Goal: Task Accomplishment & Management: Manage account settings

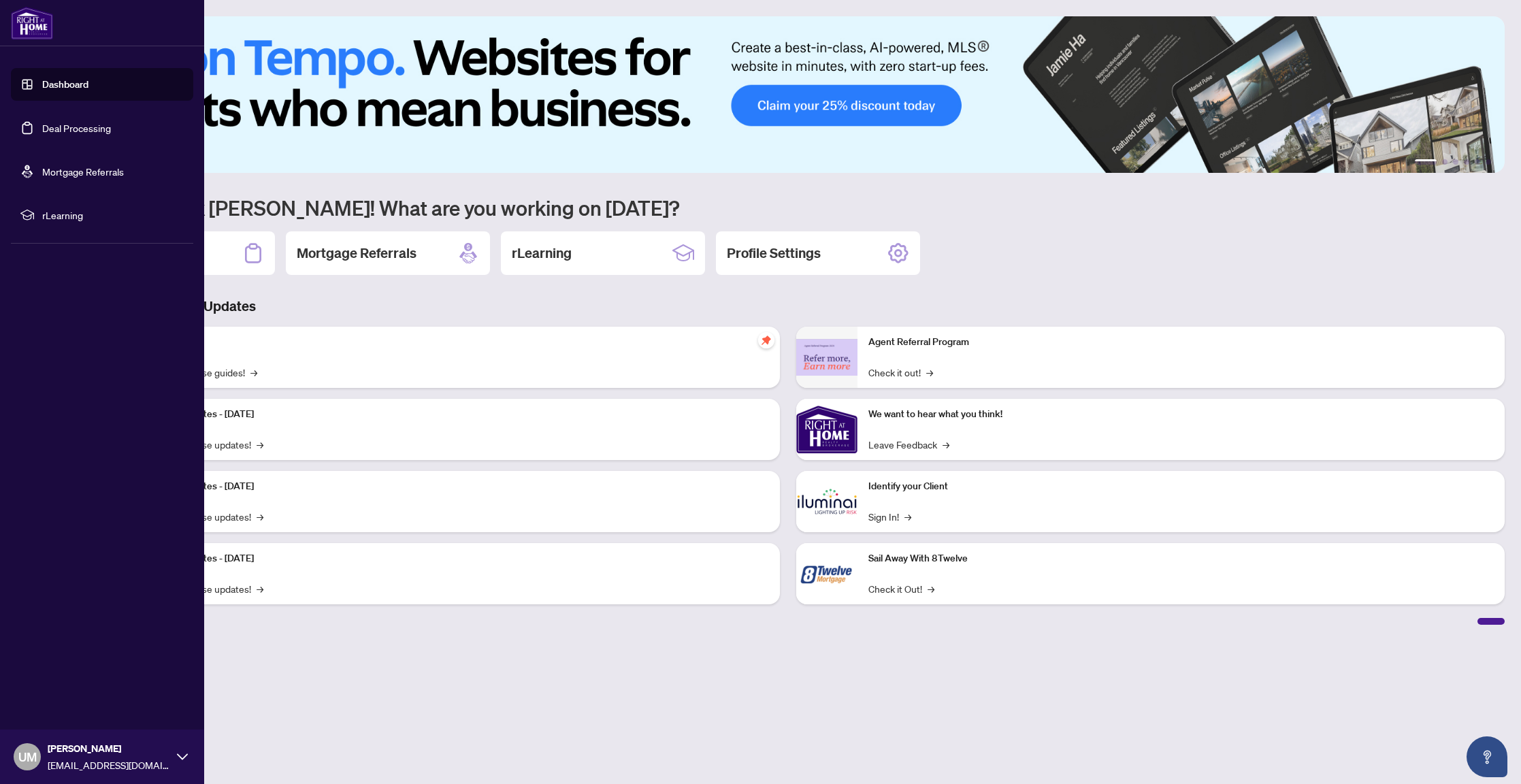
click at [76, 128] on link "Deal Processing" at bounding box center [76, 128] width 69 height 12
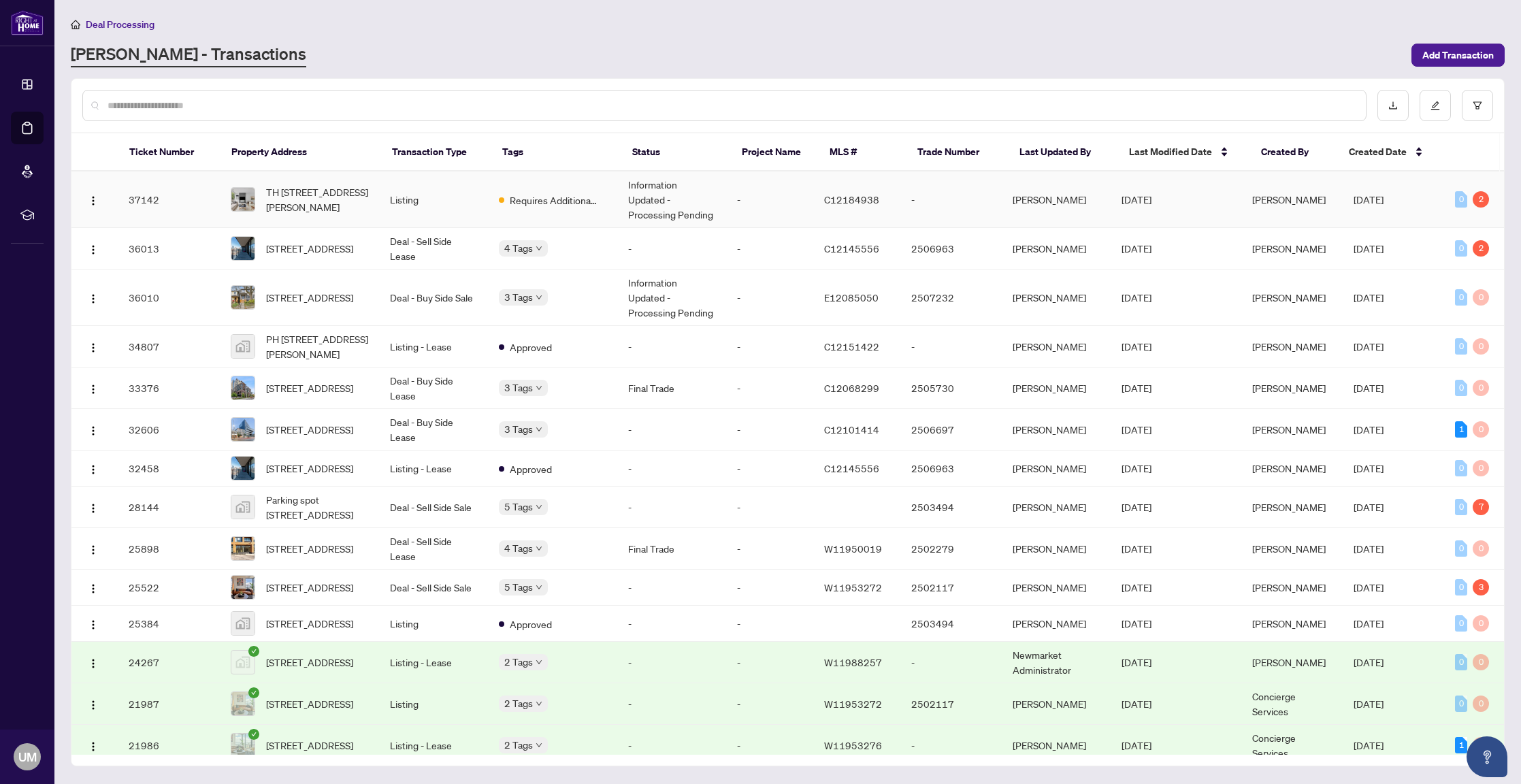
click at [416, 198] on td "Listing" at bounding box center [434, 200] width 109 height 56
